Goal: Task Accomplishment & Management: Use online tool/utility

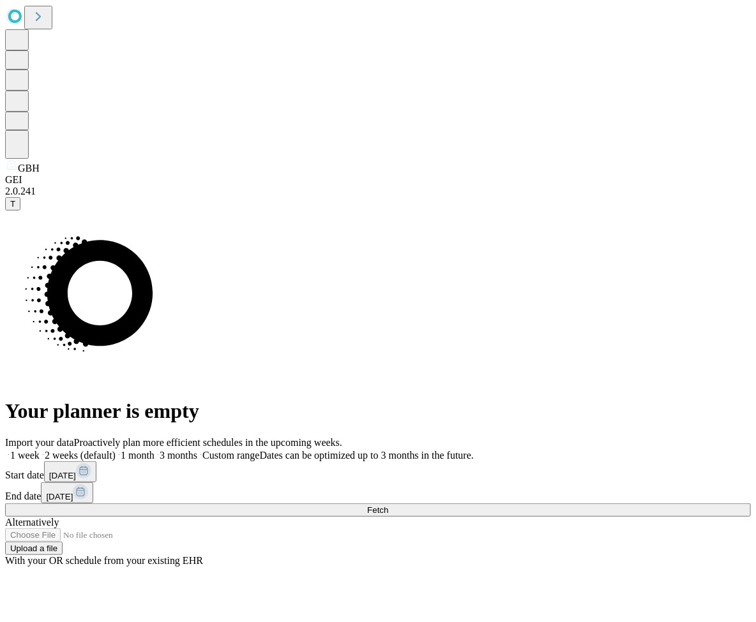
click at [601, 504] on button "Fetch" at bounding box center [377, 510] width 745 height 13
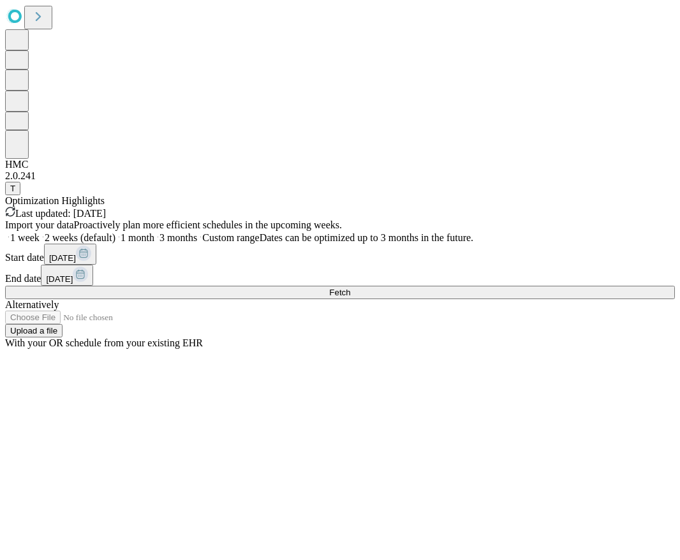
click at [269, 195] on div "Optimization Highlights Last updated: 10 months ago" at bounding box center [340, 207] width 670 height 24
